Goal: Task Accomplishment & Management: Complete application form

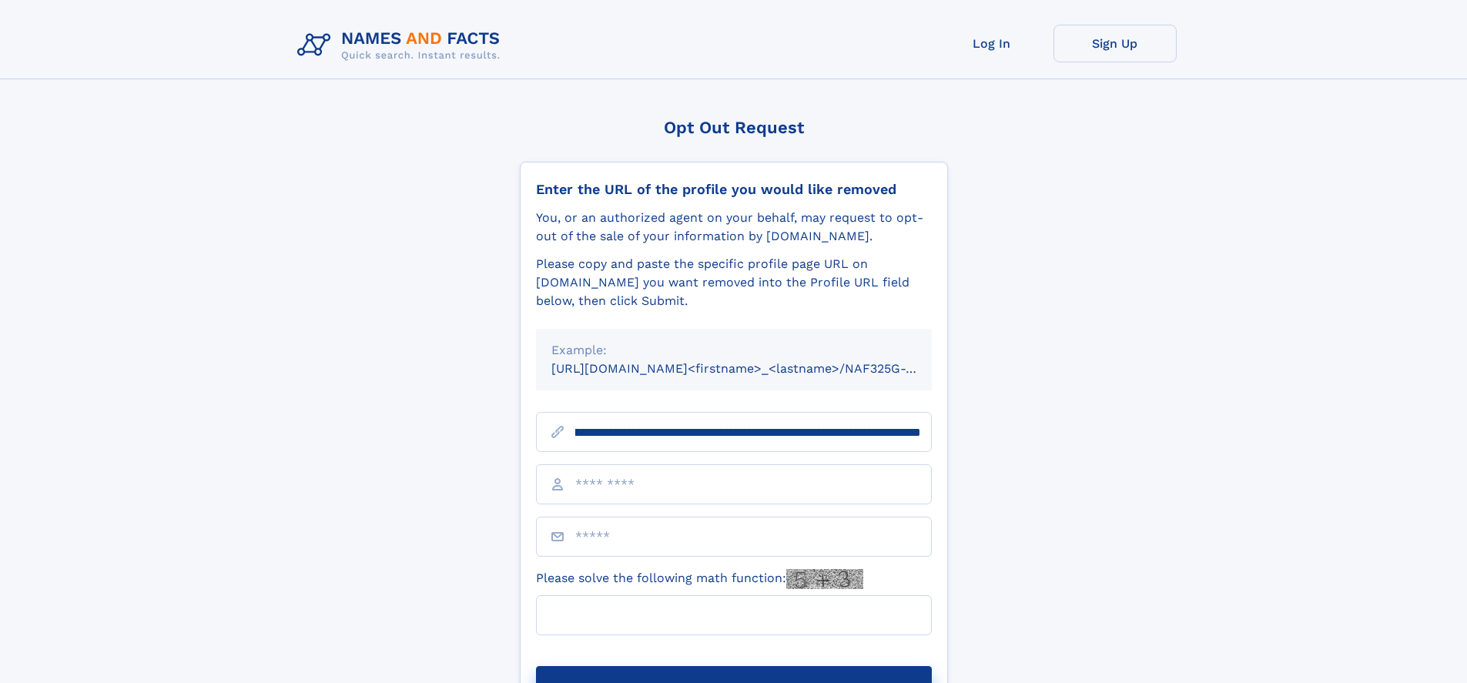
scroll to position [0, 170]
type input "**********"
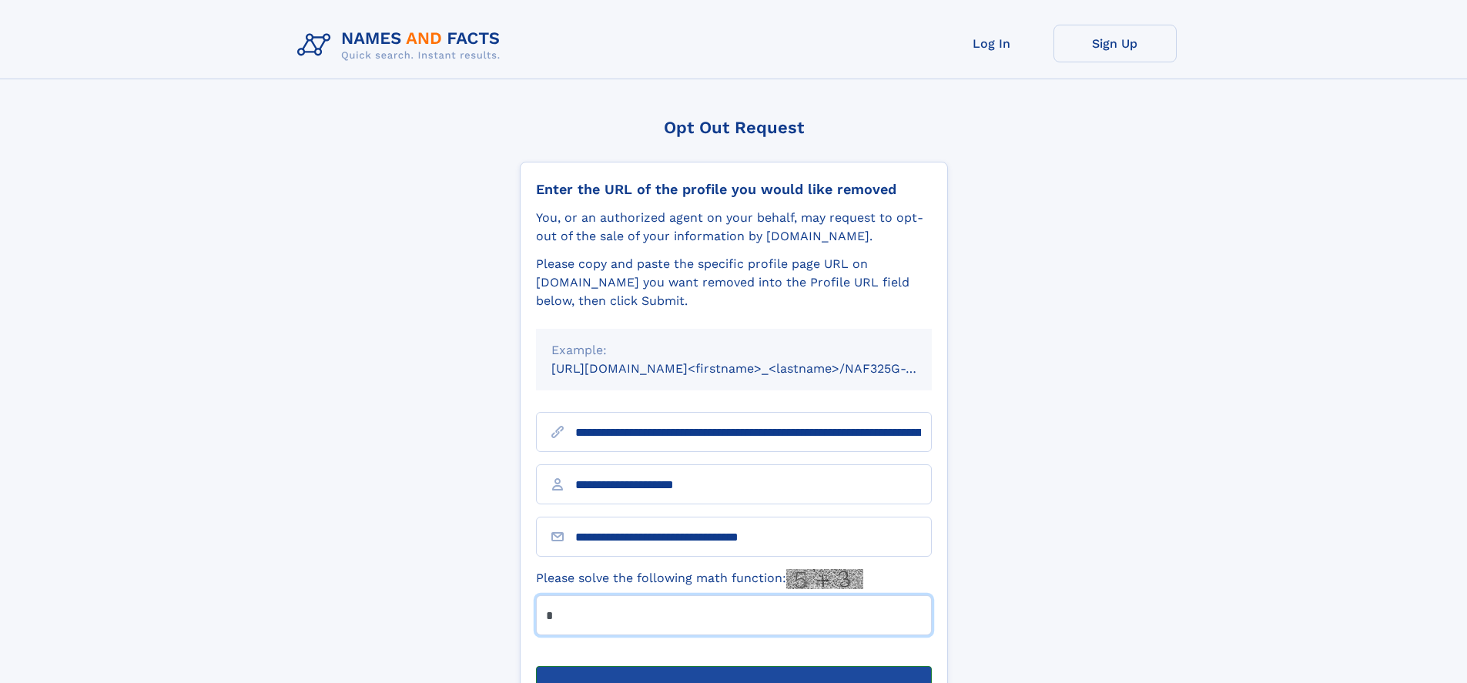
type input "*"
click at [733, 666] on button "Submit Opt Out Request" at bounding box center [734, 690] width 396 height 49
